Goal: Navigation & Orientation: Find specific page/section

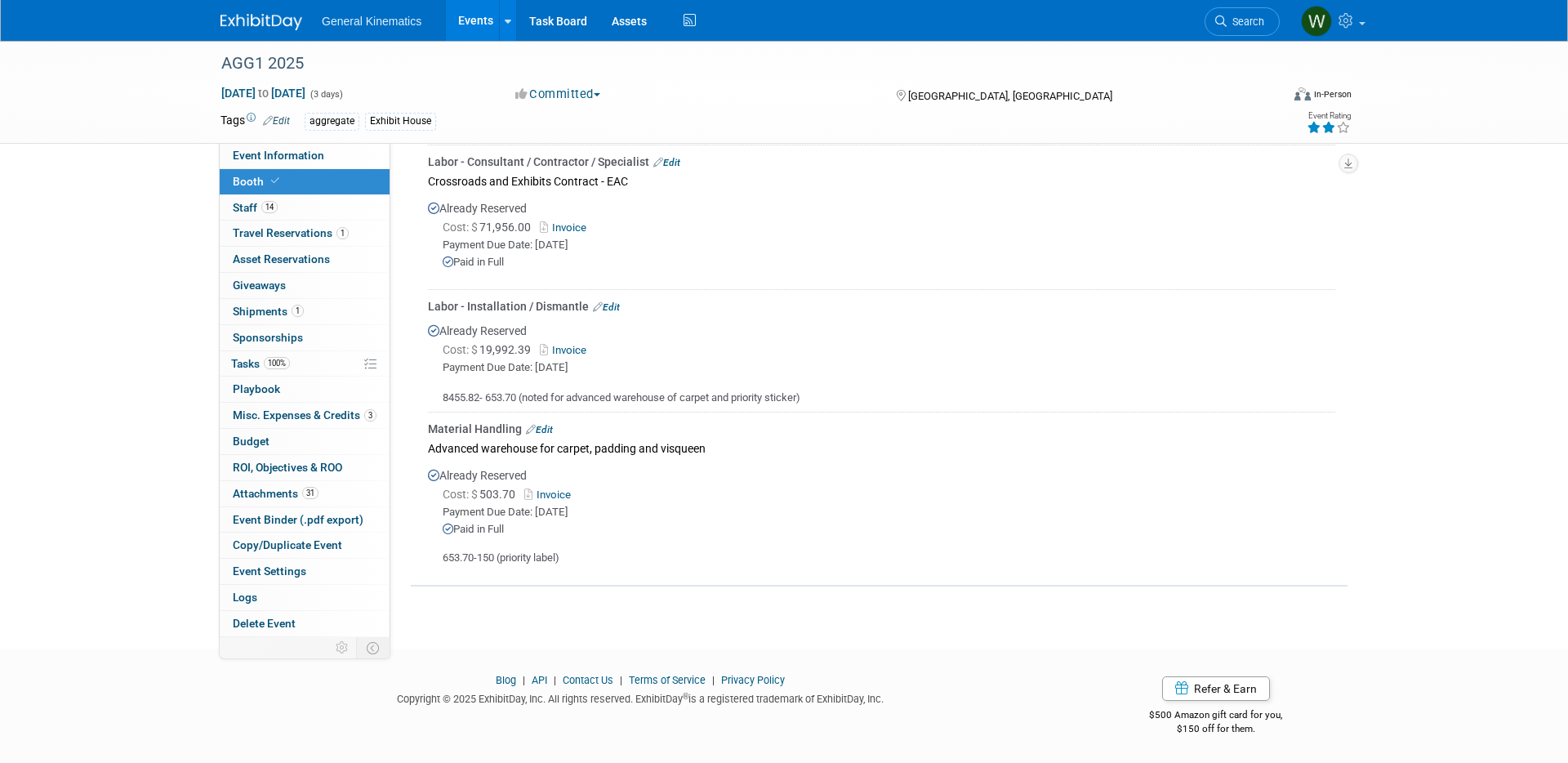
click at [272, 18] on img at bounding box center [261, 22] width 81 height 17
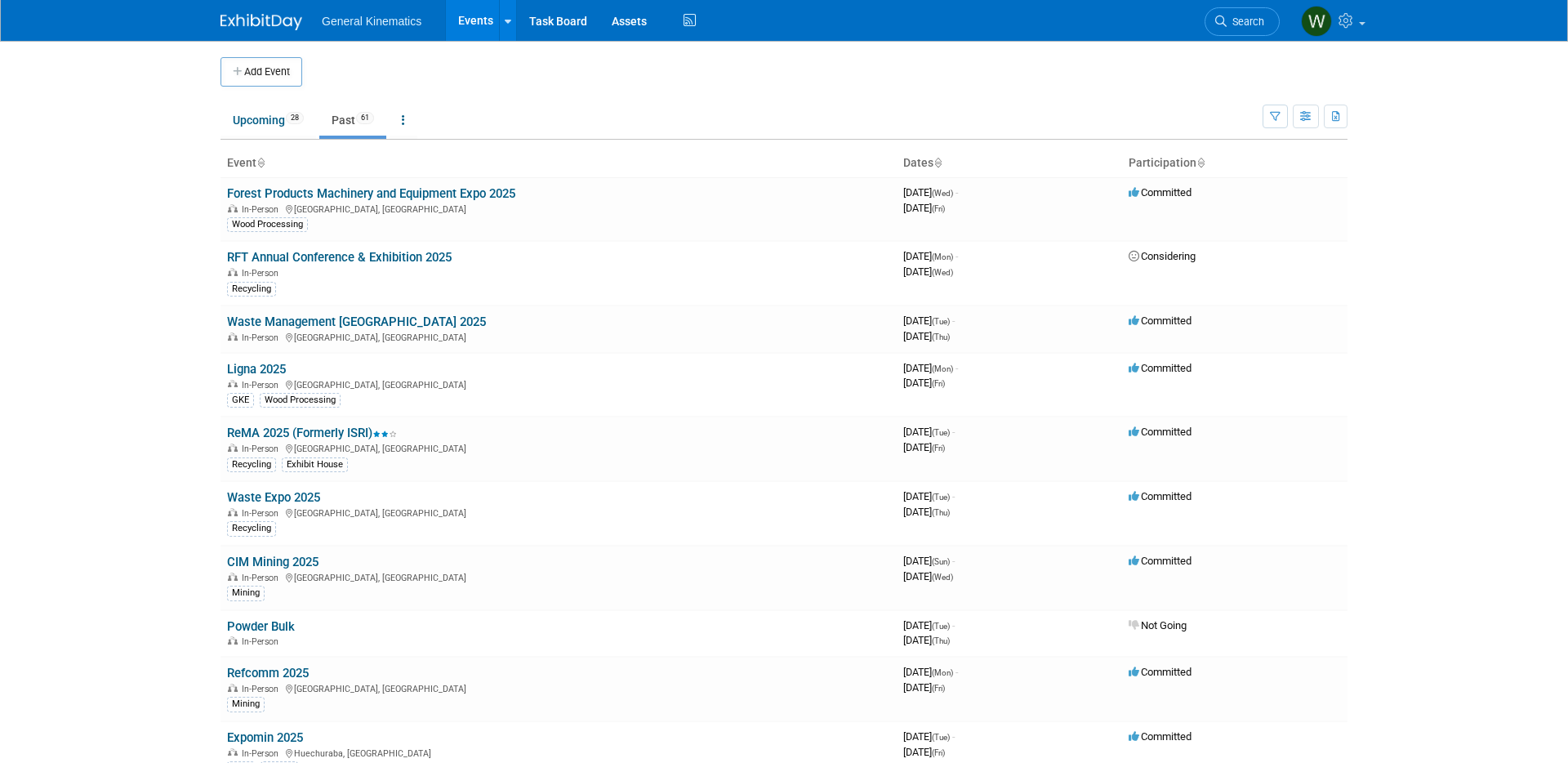
click at [250, 14] on img at bounding box center [261, 22] width 81 height 17
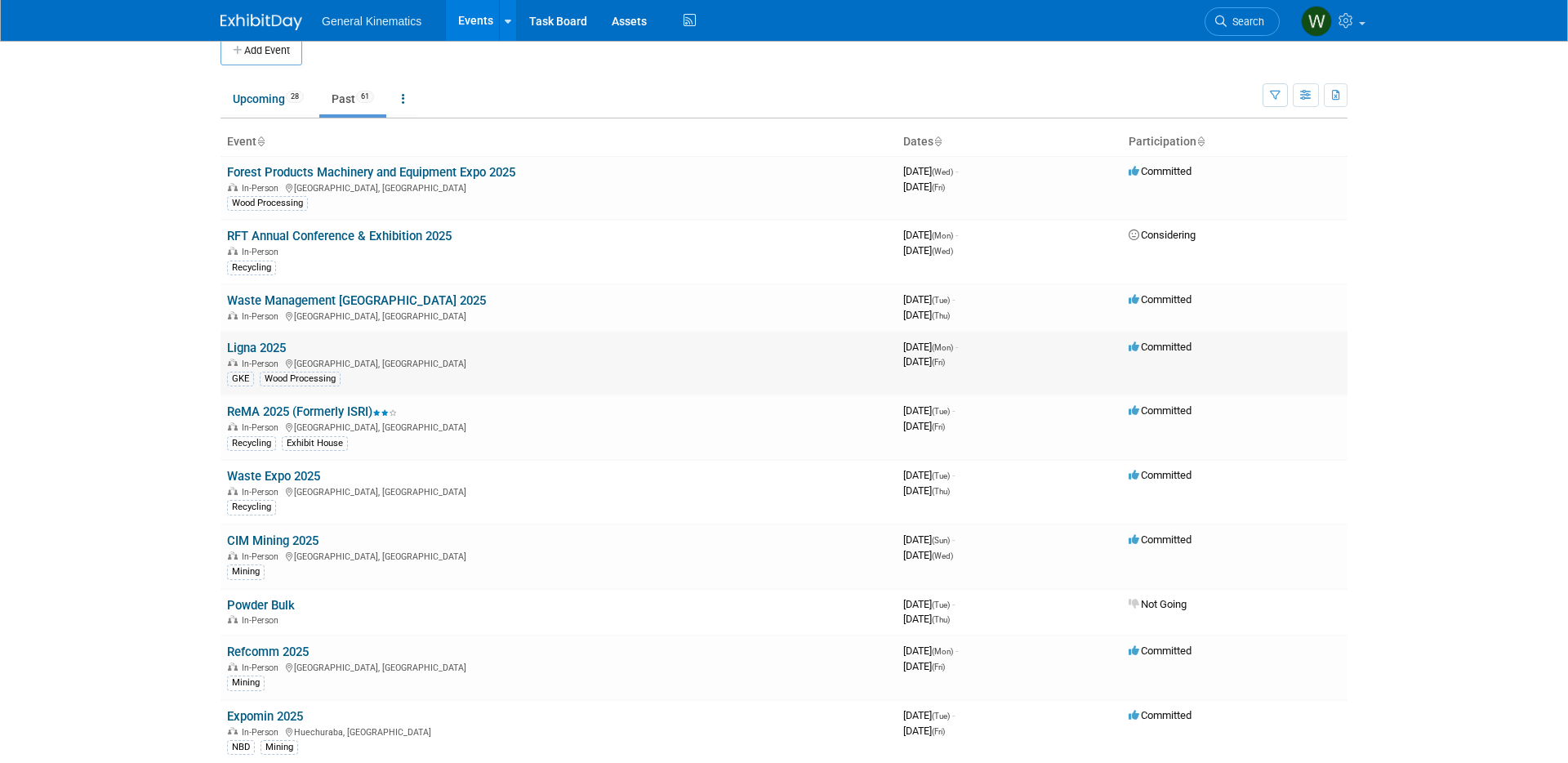
scroll to position [23, 0]
click at [338, 97] on link "Past 61" at bounding box center [352, 97] width 67 height 31
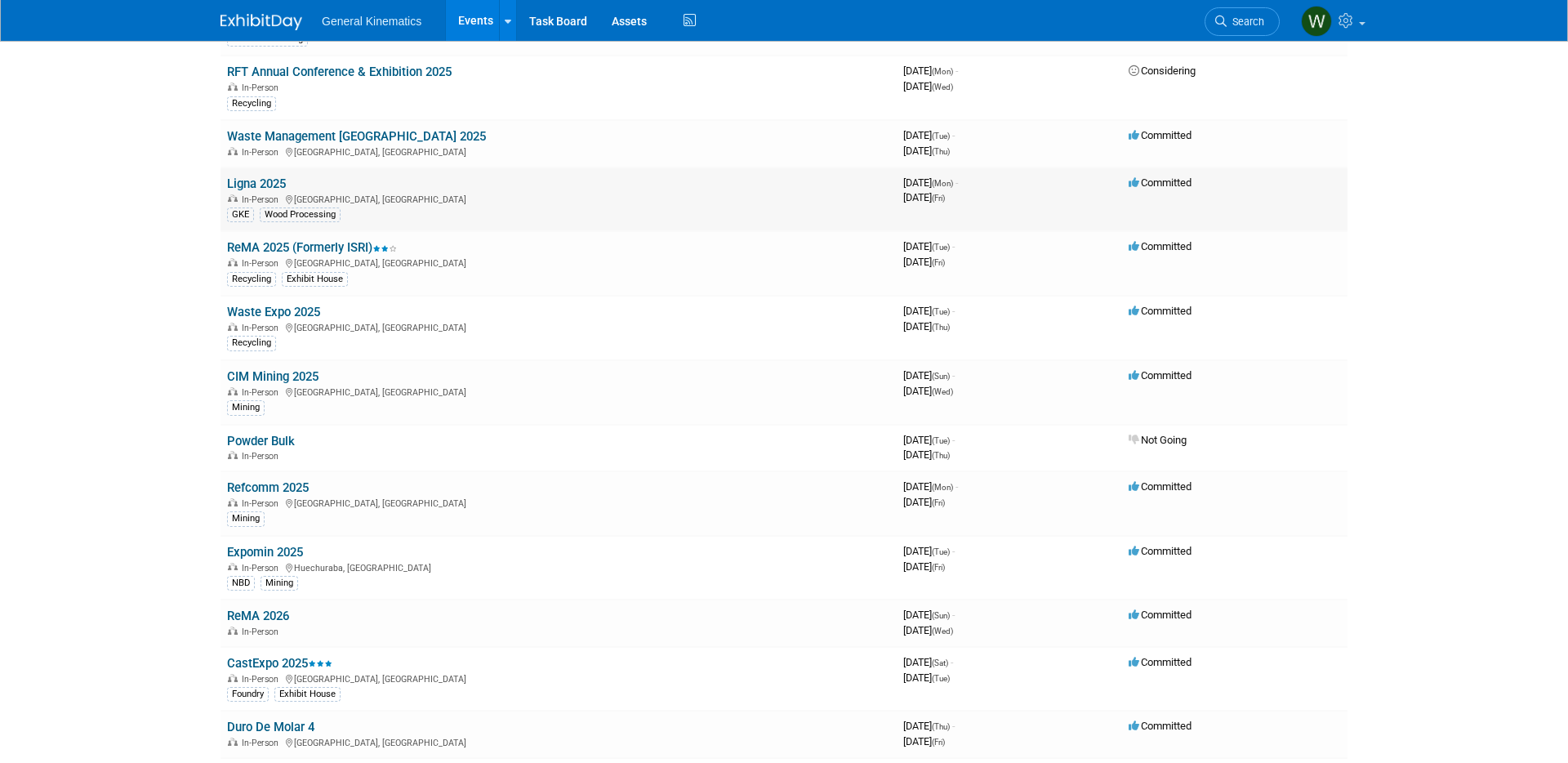
scroll to position [194, 0]
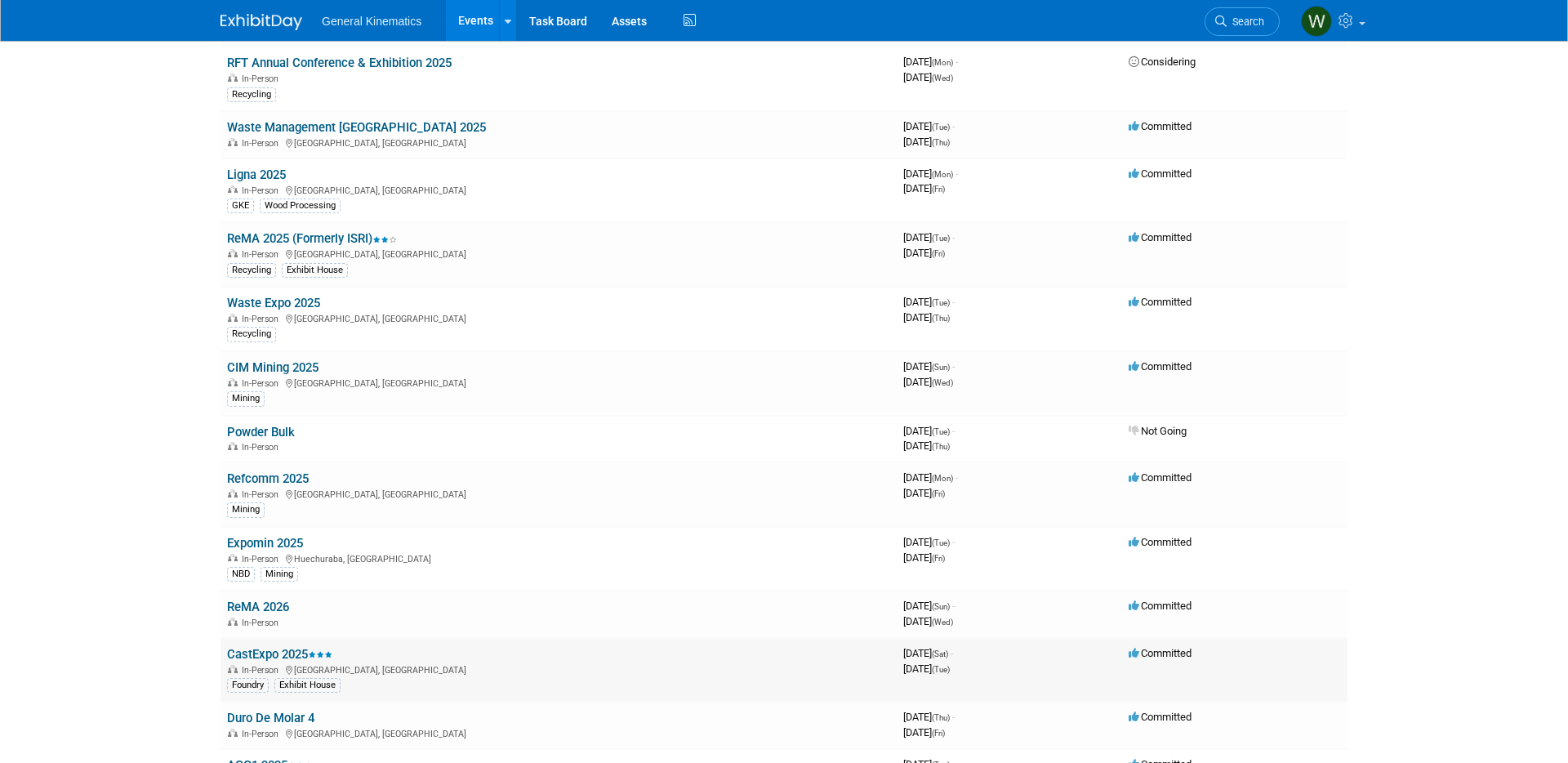
click at [268, 653] on link "CastExpo 2025" at bounding box center [279, 654] width 105 height 15
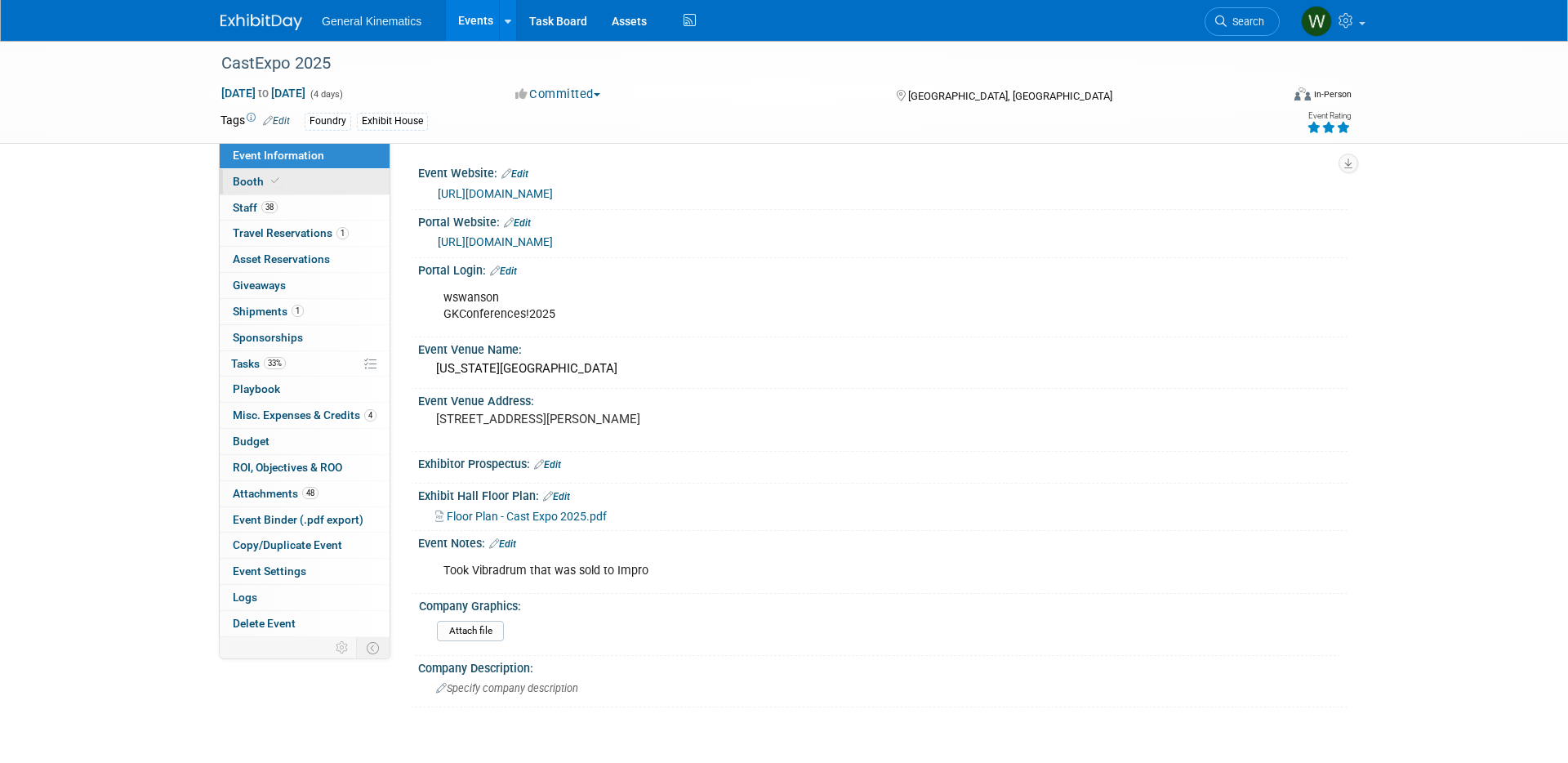
click at [319, 188] on link "Booth" at bounding box center [305, 181] width 170 height 25
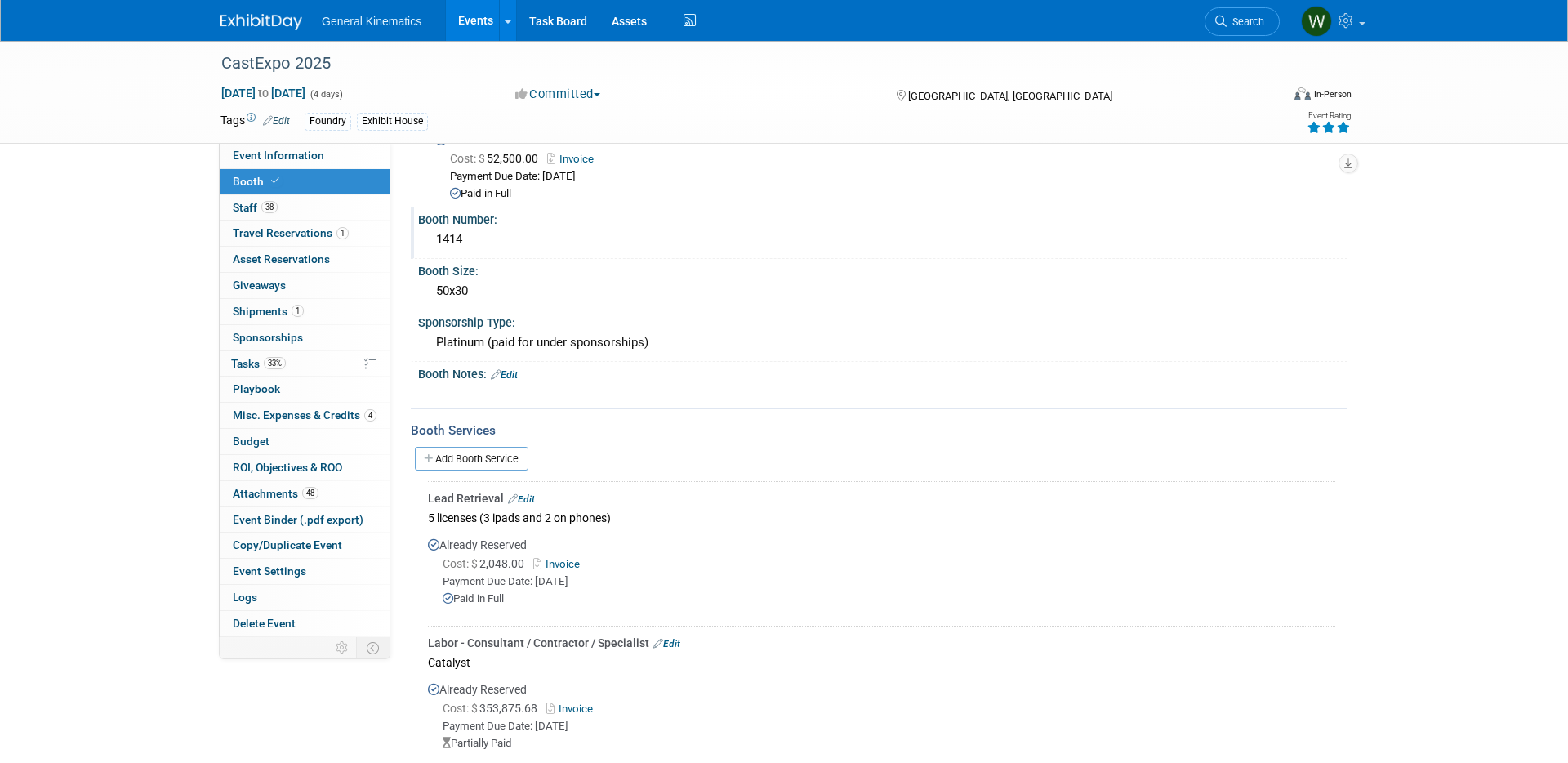
scroll to position [55, 0]
